Goal: Task Accomplishment & Management: Manage account settings

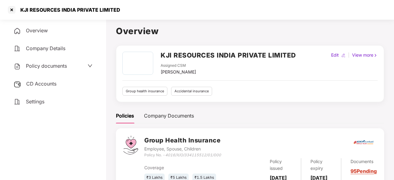
scroll to position [70, 0]
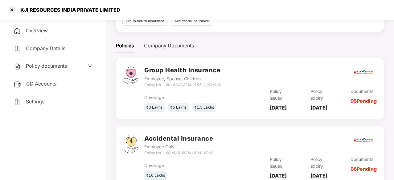
click at [297, 40] on div "Policies Company Documents" at bounding box center [250, 45] width 268 height 15
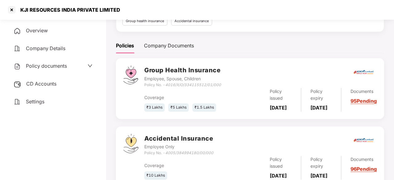
click at [297, 40] on div "Policies Company Documents" at bounding box center [250, 45] width 268 height 15
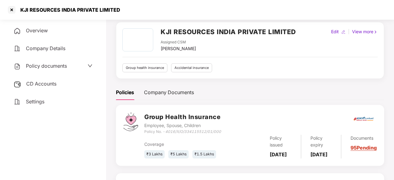
scroll to position [0, 0]
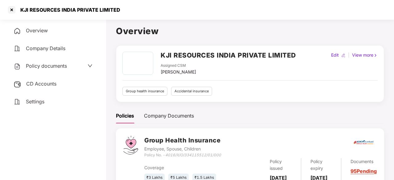
click at [47, 31] on span "Overview" at bounding box center [37, 30] width 22 height 6
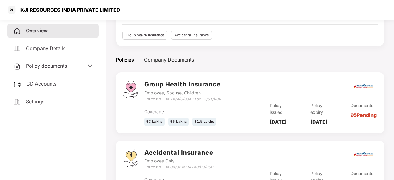
scroll to position [56, 0]
click at [14, 7] on div at bounding box center [12, 10] width 10 height 10
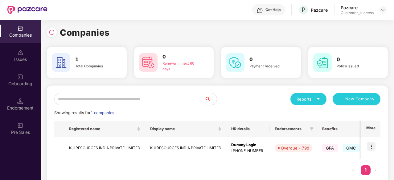
scroll to position [0, 0]
click at [74, 151] on td "KJI RESOURCES INDIA PRIVATE LIMITED" at bounding box center [104, 148] width 81 height 22
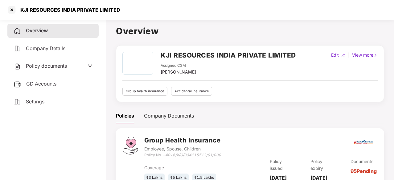
click at [55, 64] on span "Policy documents" at bounding box center [46, 66] width 41 height 6
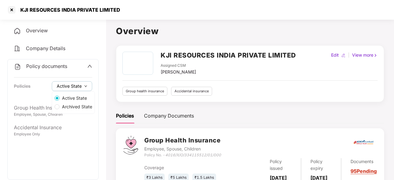
click at [68, 83] on span "Active State" at bounding box center [69, 86] width 25 height 7
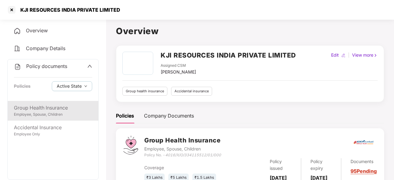
click at [50, 114] on div "Employee, Spouse, Children" at bounding box center [53, 115] width 78 height 6
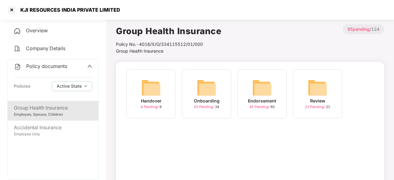
click at [203, 101] on div "Onboarding" at bounding box center [207, 101] width 26 height 7
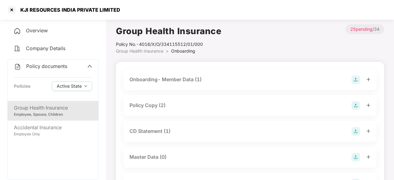
click at [151, 130] on div "CD Statement (1)" at bounding box center [149, 131] width 41 height 8
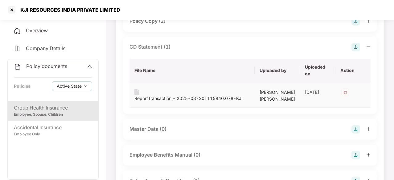
scroll to position [83, 0]
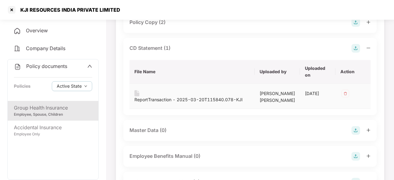
click at [163, 96] on div "ReportTransaction - 2025-03-20T115840.078-KJI" at bounding box center [188, 99] width 108 height 7
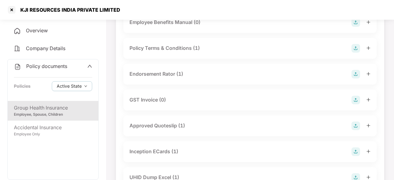
scroll to position [217, 0]
click at [217, 59] on div "Policy Terms & Conditions (1)" at bounding box center [249, 48] width 253 height 21
click at [212, 52] on div "Policy Terms & Conditions (1)" at bounding box center [249, 48] width 241 height 9
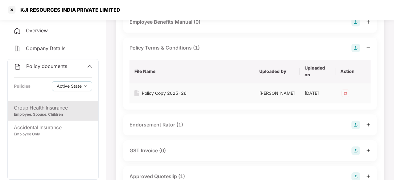
click at [345, 98] on img at bounding box center [345, 93] width 10 height 10
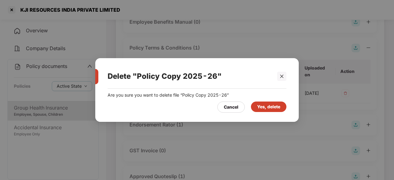
click at [281, 105] on div "Yes, delete" at bounding box center [268, 107] width 35 height 10
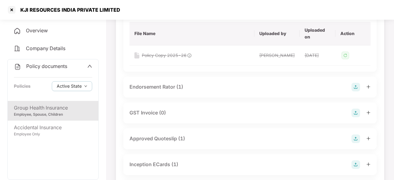
scroll to position [256, 0]
click at [165, 91] on div "Endorsement Rator (1)" at bounding box center [156, 87] width 54 height 8
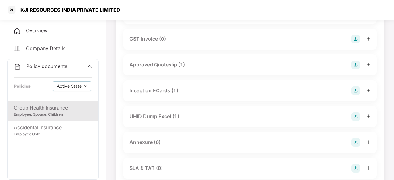
scroll to position [385, 0]
click at [168, 95] on div "Inception ECards (1)" at bounding box center [153, 91] width 49 height 8
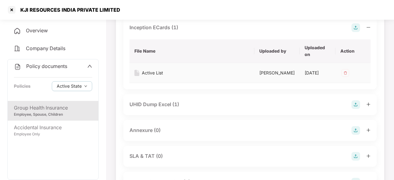
scroll to position [449, 0]
click at [168, 83] on td "Active List" at bounding box center [191, 73] width 125 height 20
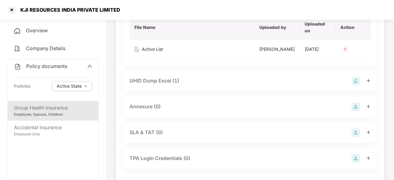
scroll to position [473, 0]
click at [161, 84] on div "UHID Dump Excel (1)" at bounding box center [154, 81] width 50 height 8
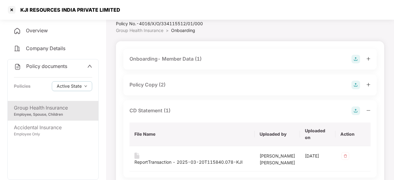
scroll to position [20, 0]
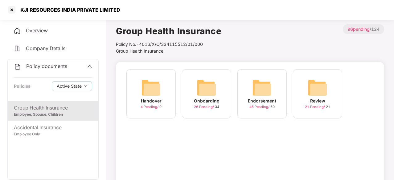
click at [261, 83] on img at bounding box center [262, 88] width 20 height 20
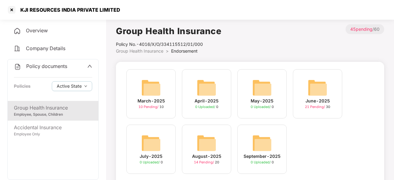
click at [325, 91] on img at bounding box center [317, 88] width 20 height 20
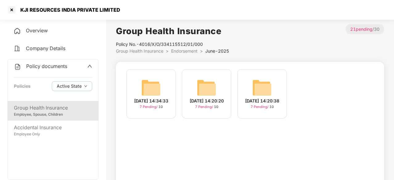
click at [172, 82] on div "26-Jun-2025 14:34:33 7 Pending / 10" at bounding box center [150, 93] width 49 height 49
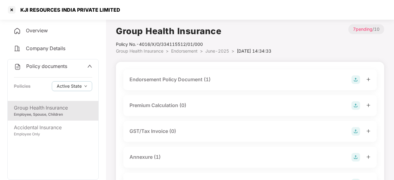
click at [160, 82] on div "Endorsement Policy Document (1)" at bounding box center [169, 80] width 81 height 8
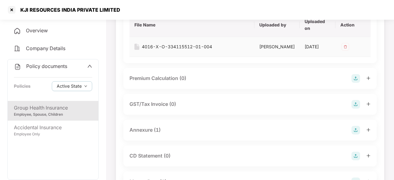
scroll to position [88, 0]
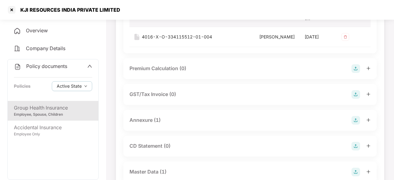
click at [160, 122] on div "Annexure (1)" at bounding box center [144, 120] width 31 height 8
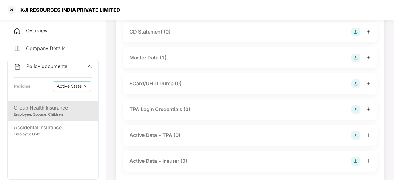
scroll to position [254, 0]
click at [158, 61] on div "Master Data (1)" at bounding box center [249, 57] width 241 height 9
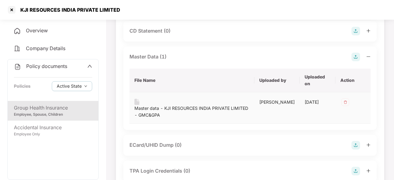
click at [152, 116] on div "Master data - KJI RESOURCES INDIA PRIVATE LIMITED - GMC&GPA" at bounding box center [191, 112] width 115 height 14
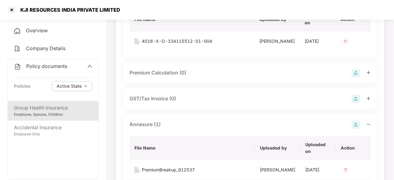
scroll to position [0, 0]
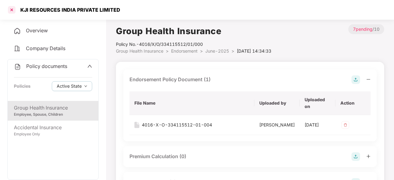
click at [13, 10] on div at bounding box center [12, 10] width 10 height 10
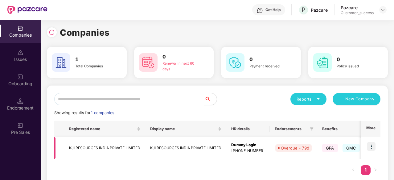
click at [371, 148] on img at bounding box center [370, 146] width 9 height 9
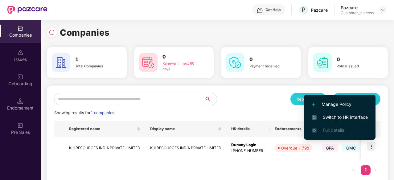
click at [340, 119] on span "Switch to HR interface" at bounding box center [339, 117] width 56 height 7
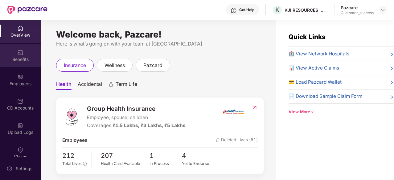
click at [24, 57] on div "Benefits" at bounding box center [20, 59] width 41 height 6
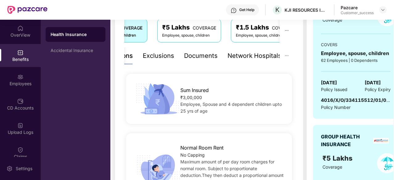
scroll to position [108, 0]
click at [24, 77] on div "Employees" at bounding box center [20, 79] width 41 height 23
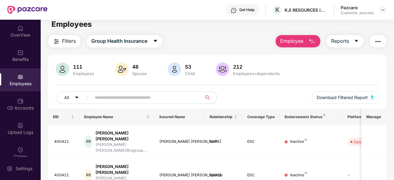
scroll to position [0, 0]
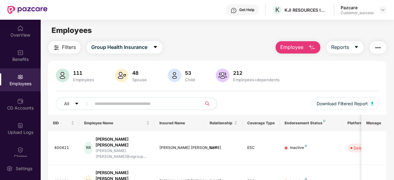
click at [312, 46] on img "button" at bounding box center [311, 47] width 7 height 7
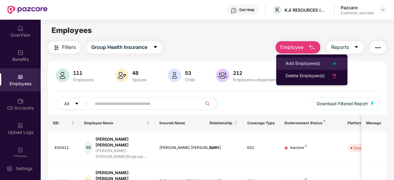
click at [300, 59] on li "Add Employee(s)" at bounding box center [311, 64] width 71 height 12
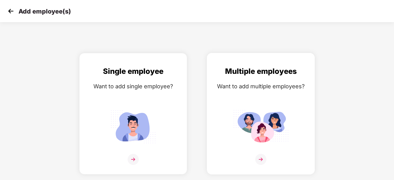
click at [234, 97] on div "Multiple employees Want to add multiple employees?" at bounding box center [260, 119] width 95 height 107
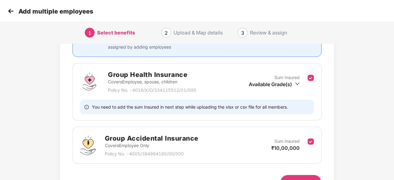
scroll to position [110, 0]
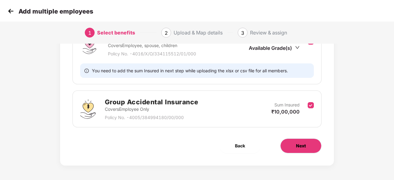
click at [299, 145] on span "Next" at bounding box center [301, 146] width 10 height 7
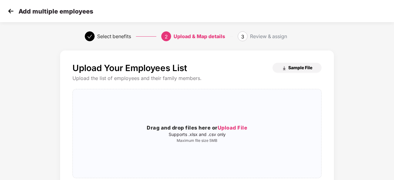
click at [294, 68] on span "Sample File" at bounding box center [300, 68] width 24 height 6
click at [7, 11] on img at bounding box center [10, 10] width 9 height 9
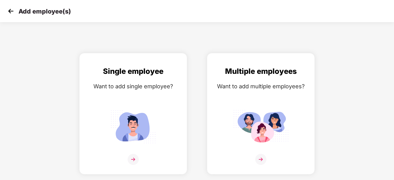
click at [10, 10] on img at bounding box center [10, 10] width 9 height 9
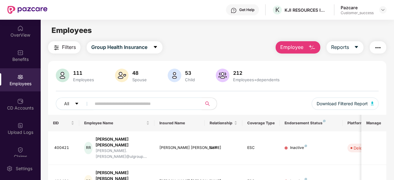
click at [305, 47] on button "Employee" at bounding box center [297, 47] width 45 height 12
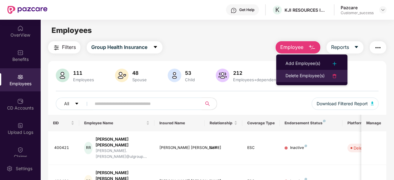
click at [298, 72] on div "Delete Employee(s)" at bounding box center [304, 75] width 39 height 7
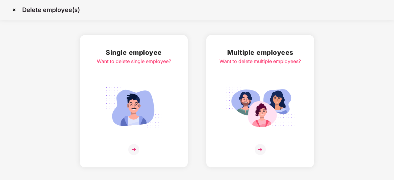
click at [268, 86] on img at bounding box center [259, 108] width 69 height 48
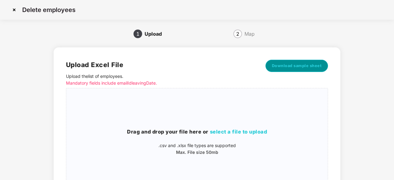
click at [279, 67] on span "Download sample sheet" at bounding box center [297, 66] width 50 height 6
click at [17, 6] on img at bounding box center [14, 10] width 10 height 10
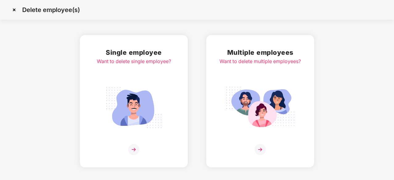
click at [14, 12] on img at bounding box center [14, 10] width 10 height 10
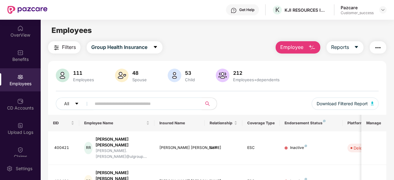
click at [72, 51] on span "Filters" at bounding box center [69, 47] width 14 height 8
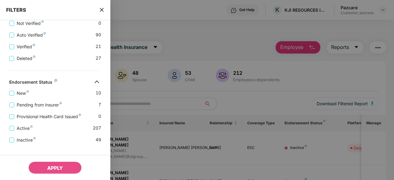
scroll to position [218, 0]
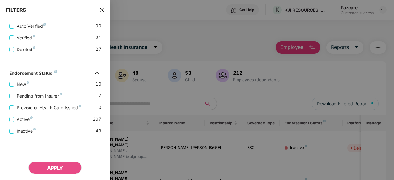
click at [102, 10] on icon "close" at bounding box center [101, 9] width 5 height 5
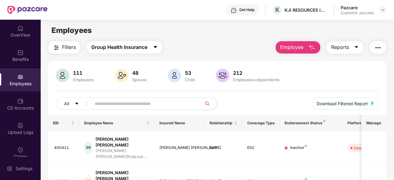
click at [132, 50] on span "Group Health Insurance" at bounding box center [119, 47] width 56 height 8
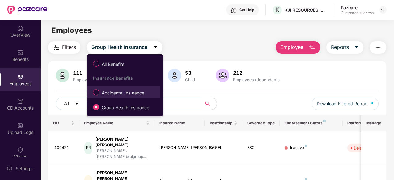
click at [110, 93] on span "Accidental Insurance" at bounding box center [122, 93] width 47 height 7
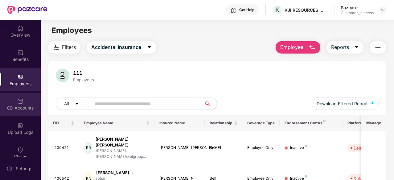
click at [20, 101] on img at bounding box center [20, 101] width 6 height 6
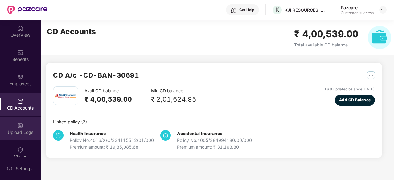
click at [17, 128] on img at bounding box center [20, 126] width 6 height 6
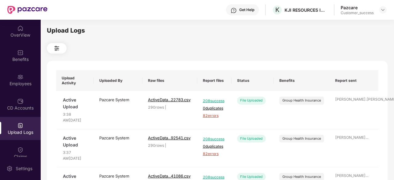
scroll to position [81, 0]
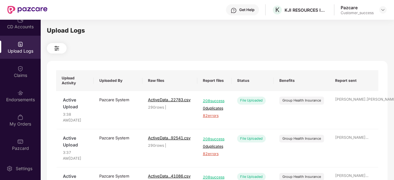
click at [21, 83] on div "Claims" at bounding box center [20, 71] width 41 height 23
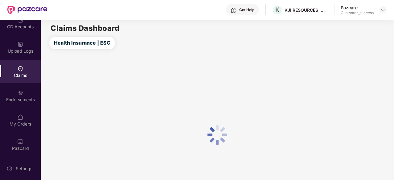
click at [22, 80] on div "Claims" at bounding box center [20, 71] width 41 height 23
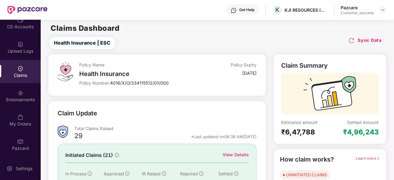
scroll to position [60, 0]
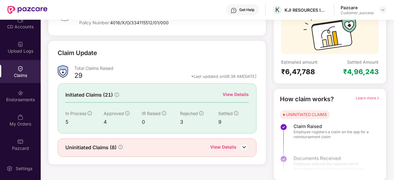
click at [242, 146] on img at bounding box center [243, 147] width 9 height 9
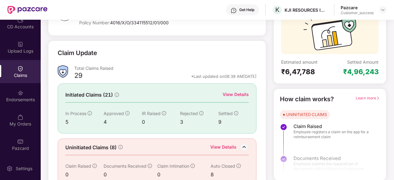
click at [232, 95] on div "View Details" at bounding box center [235, 94] width 26 height 7
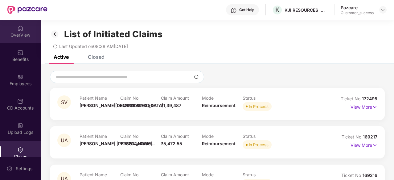
click at [19, 40] on div "OverView" at bounding box center [20, 31] width 41 height 23
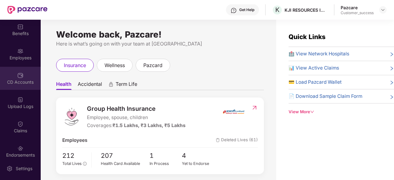
scroll to position [41, 0]
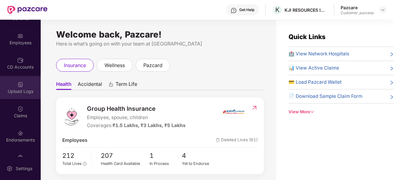
click at [20, 86] on img at bounding box center [20, 85] width 6 height 6
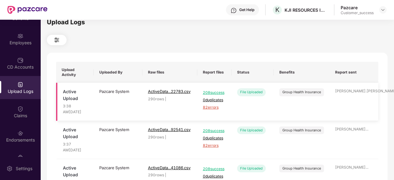
scroll to position [9, 0]
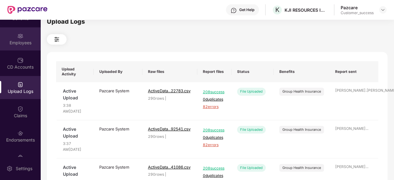
click at [10, 44] on div "Employees" at bounding box center [20, 43] width 41 height 6
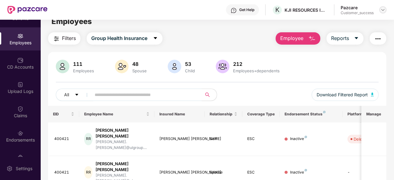
click at [379, 11] on div at bounding box center [382, 9] width 7 height 7
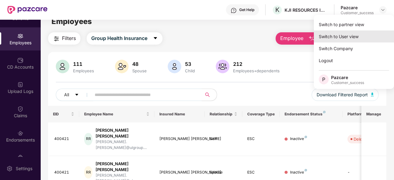
click at [350, 35] on div "Switch to User view" at bounding box center [353, 36] width 80 height 12
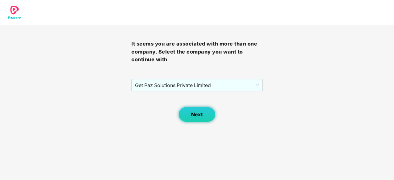
click at [191, 115] on span "Next" at bounding box center [197, 115] width 12 height 6
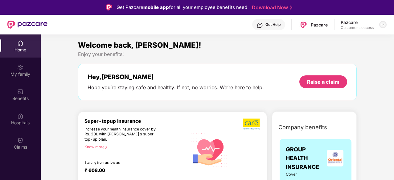
click at [382, 23] on img at bounding box center [382, 24] width 5 height 5
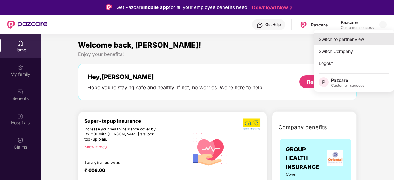
click at [346, 41] on div "Switch to partner view" at bounding box center [353, 39] width 80 height 12
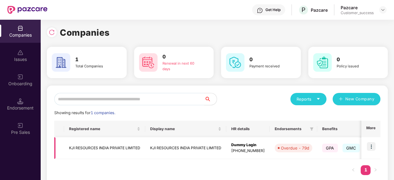
click at [373, 148] on img at bounding box center [370, 146] width 9 height 9
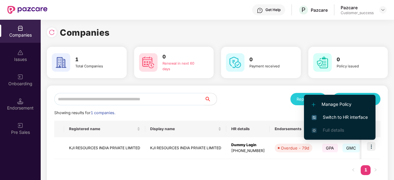
click at [356, 115] on span "Switch to HR interface" at bounding box center [339, 117] width 56 height 7
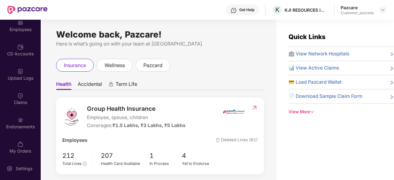
scroll to position [57, 0]
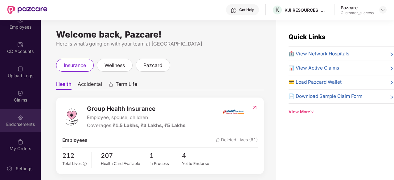
click at [18, 117] on img at bounding box center [20, 118] width 6 height 6
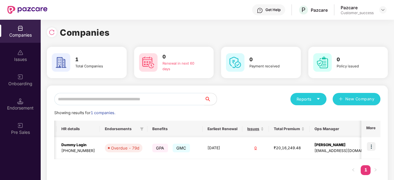
scroll to position [0, 176]
